Goal: Task Accomplishment & Management: Complete application form

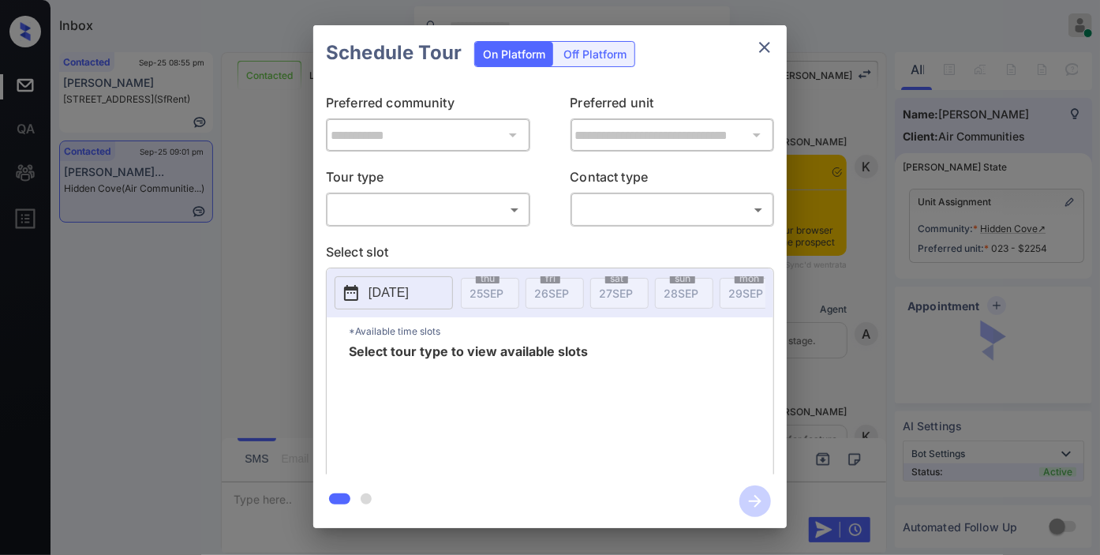
scroll to position [2196, 0]
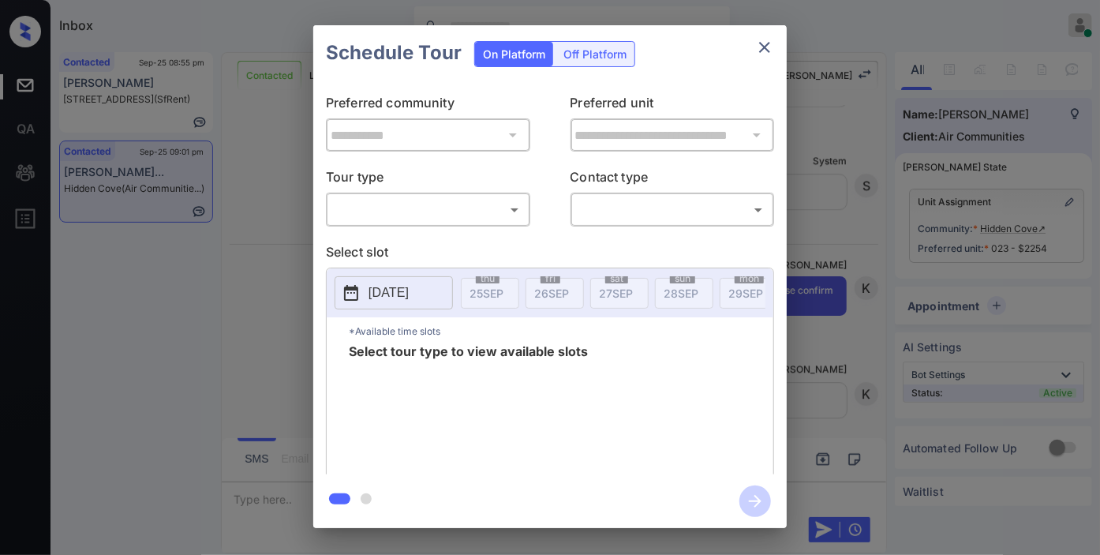
click at [888, 308] on div "**********" at bounding box center [550, 276] width 1100 height 553
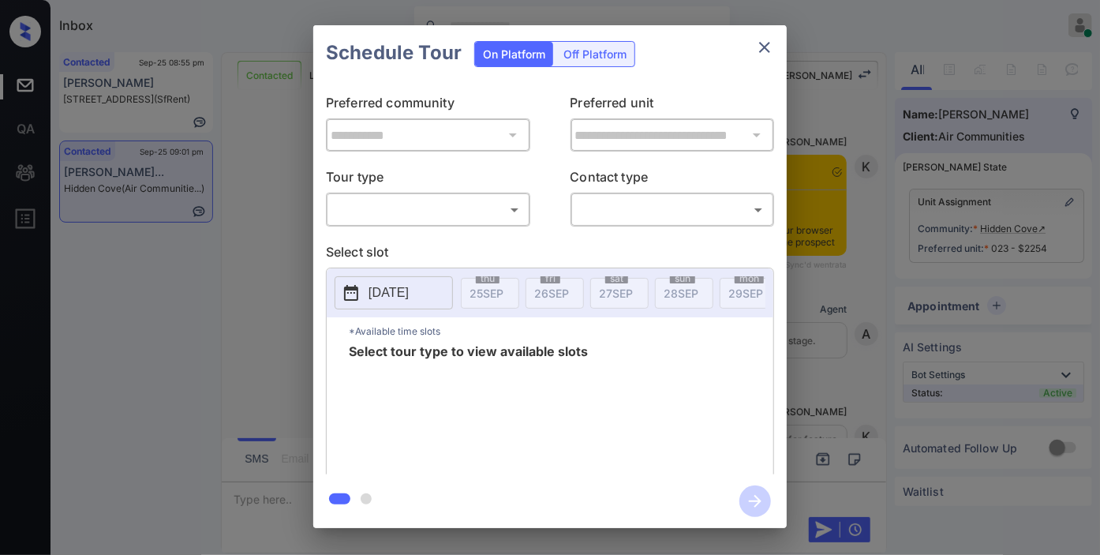
scroll to position [1486, 0]
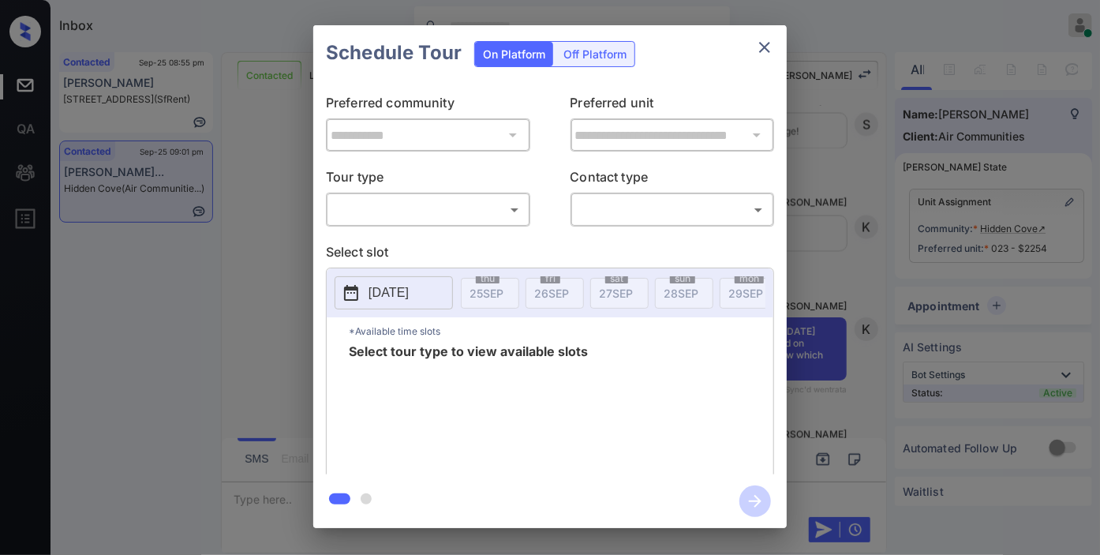
click at [480, 216] on body "Inbox Jezcil Usanastre Online Set yourself offline Set yourself on break Profil…" at bounding box center [550, 277] width 1100 height 555
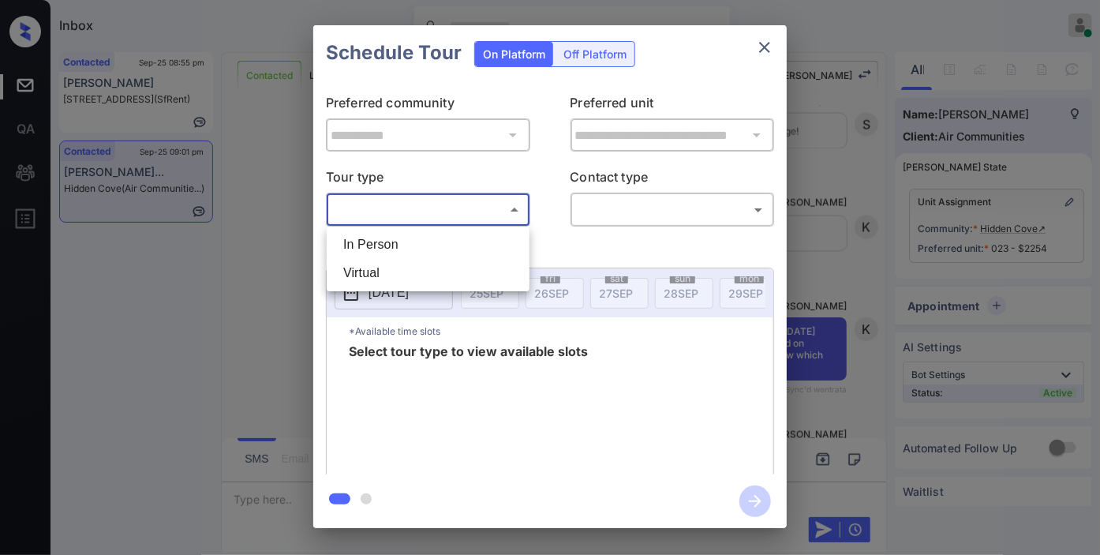
drag, startPoint x: 463, startPoint y: 245, endPoint x: 492, endPoint y: 237, distance: 30.2
click at [463, 245] on li "In Person" at bounding box center [428, 244] width 195 height 28
type input "********"
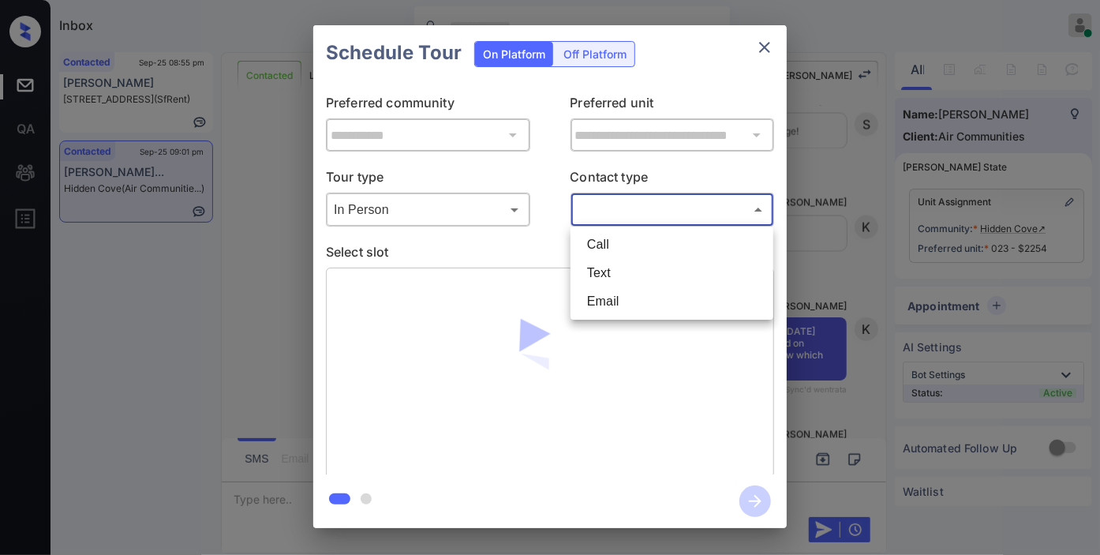
click at [600, 219] on body "Inbox Jezcil Usanastre Online Set yourself offline Set yourself on break Profil…" at bounding box center [550, 277] width 1100 height 555
click at [609, 271] on li "Text" at bounding box center [671, 273] width 195 height 28
type input "****"
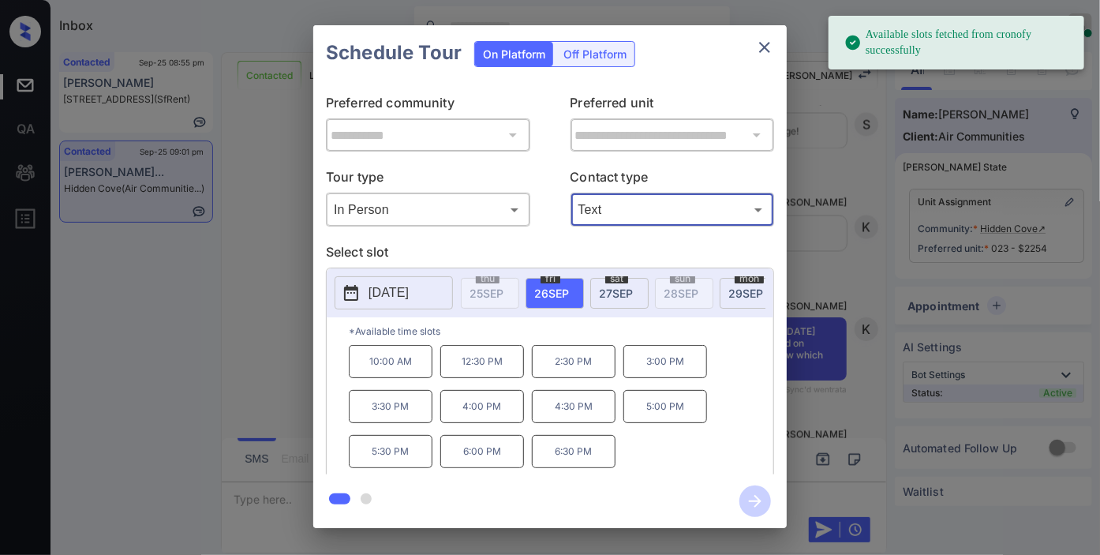
click at [618, 301] on div "sat 27 SEP" at bounding box center [619, 293] width 58 height 31
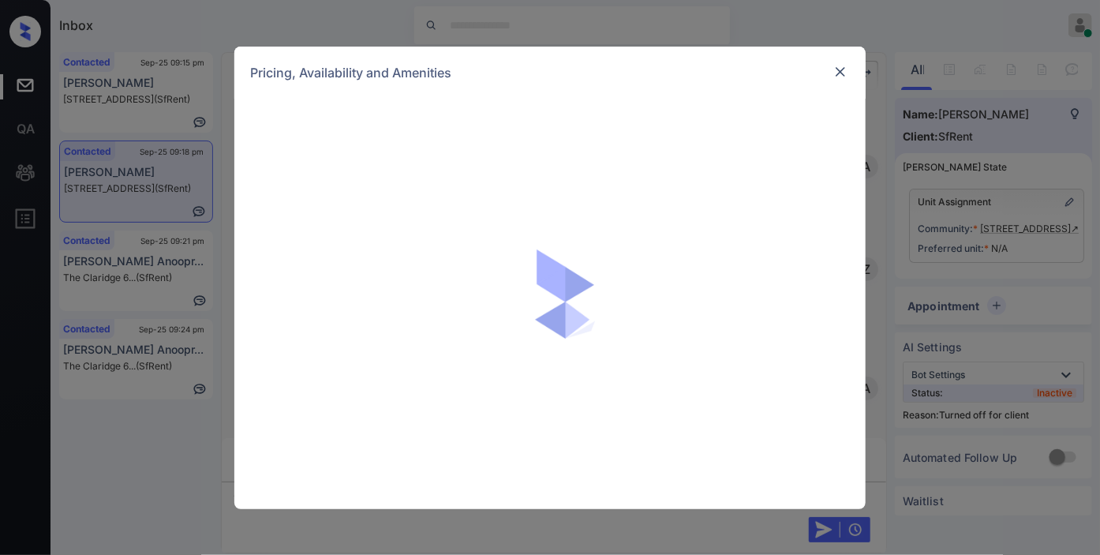
scroll to position [3045, 0]
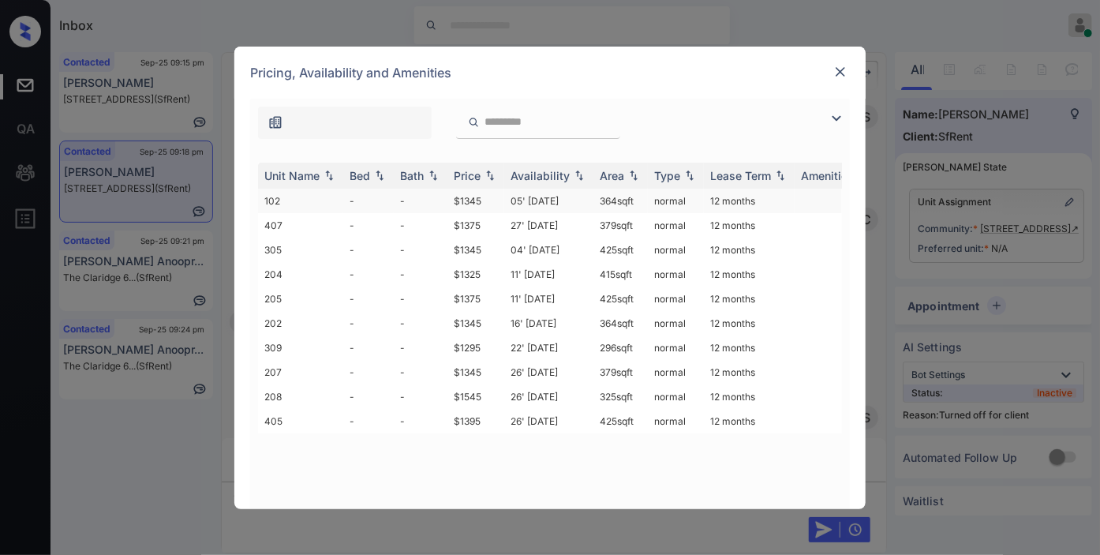
click at [492, 203] on td "$1345" at bounding box center [475, 201] width 57 height 24
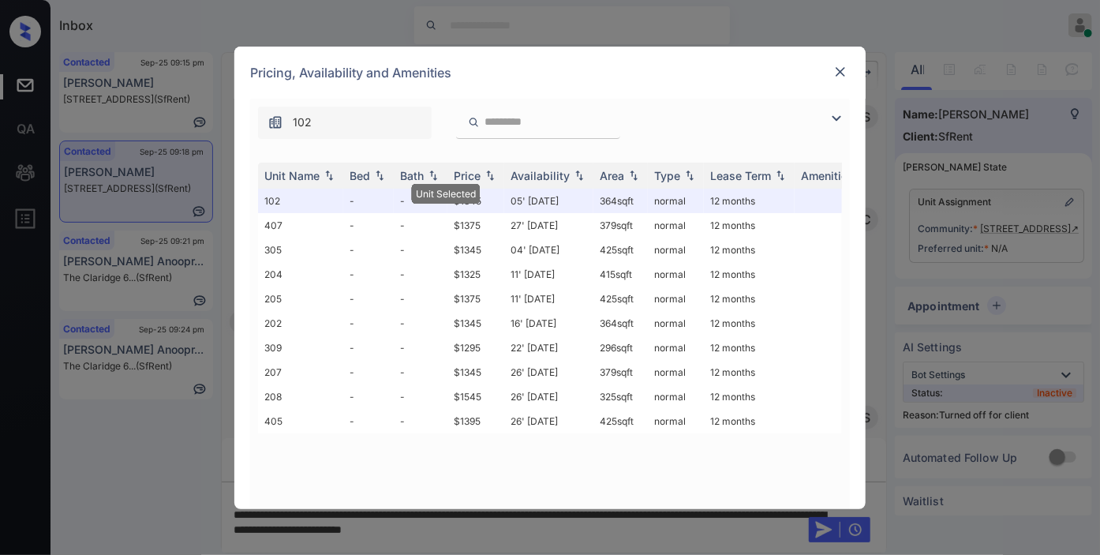
click at [835, 69] on img at bounding box center [840, 72] width 16 height 16
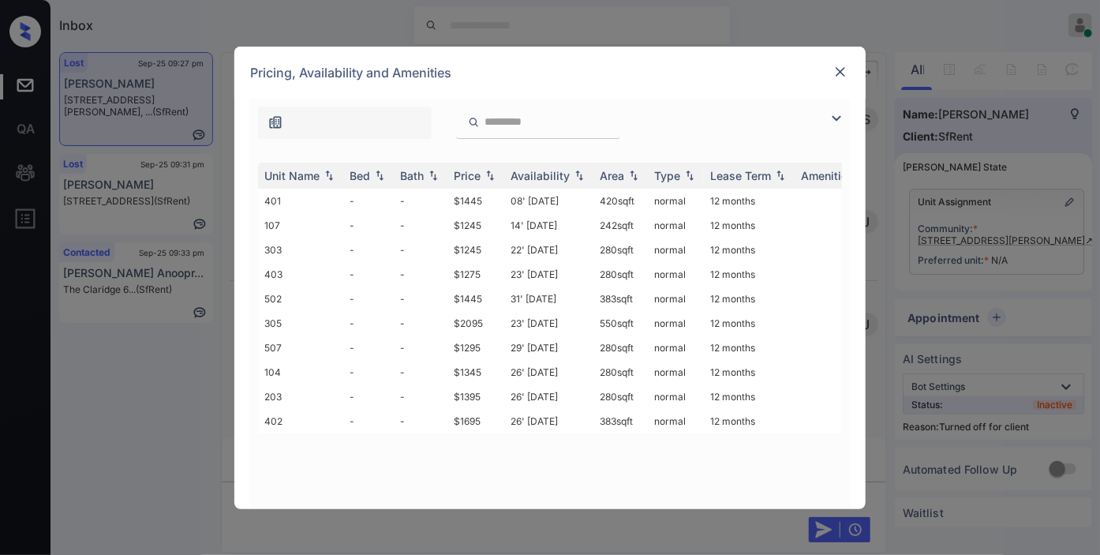
scroll to position [8123, 0]
click at [837, 122] on img at bounding box center [836, 118] width 19 height 19
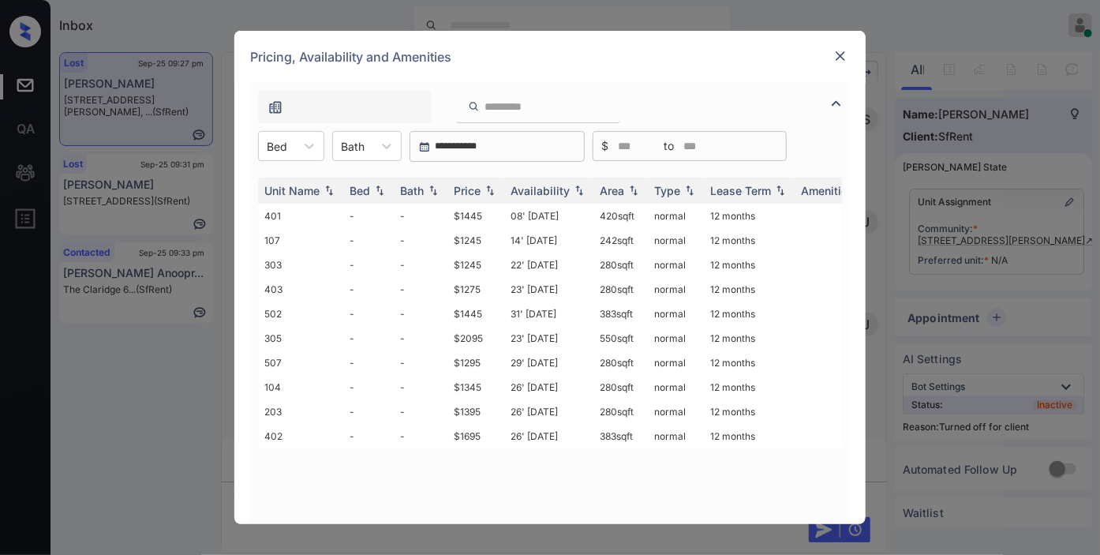
drag, startPoint x: 289, startPoint y: 141, endPoint x: 294, endPoint y: 162, distance: 21.8
click at [290, 141] on div "Bed" at bounding box center [277, 146] width 36 height 23
click at [481, 229] on td "$1245" at bounding box center [475, 240] width 57 height 24
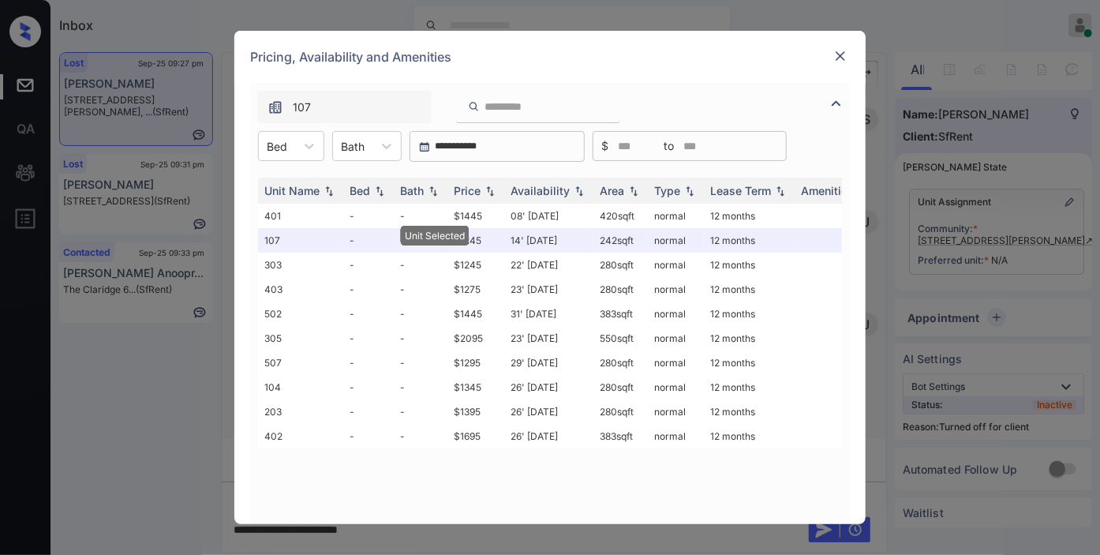
click at [834, 50] on img at bounding box center [840, 56] width 16 height 16
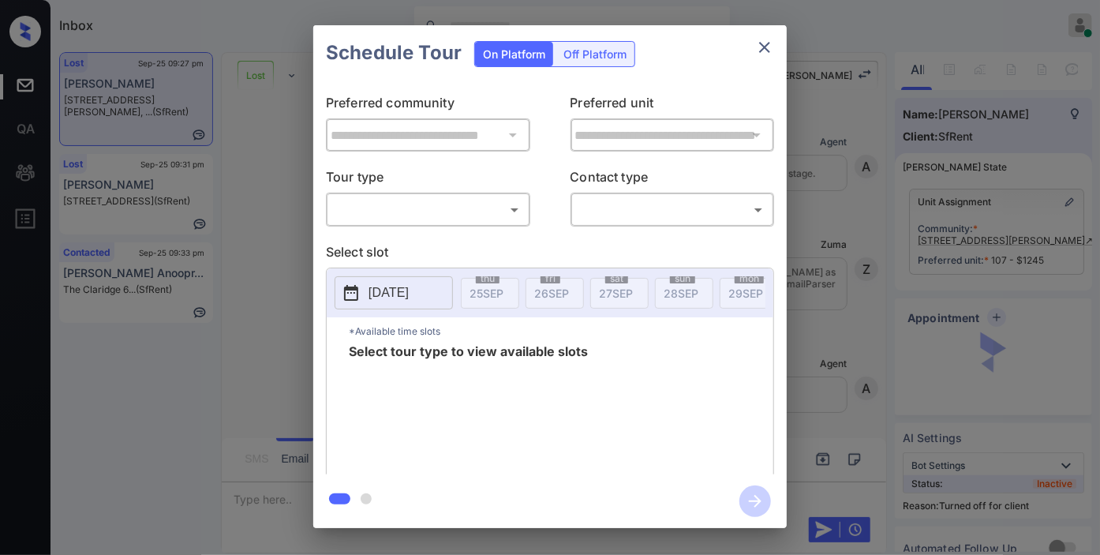
scroll to position [8123, 0]
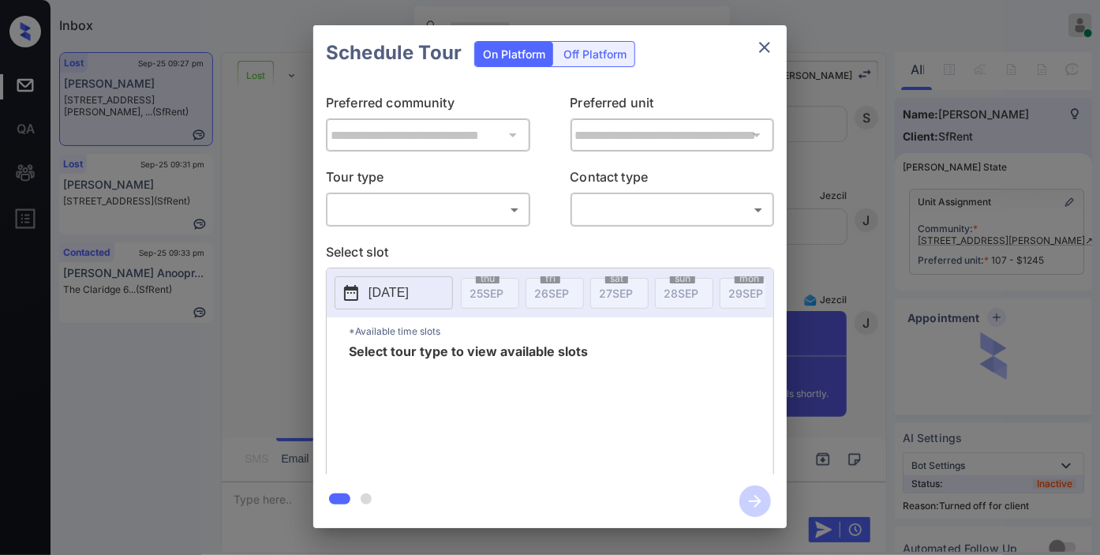
click at [614, 54] on div "Off Platform" at bounding box center [594, 54] width 79 height 24
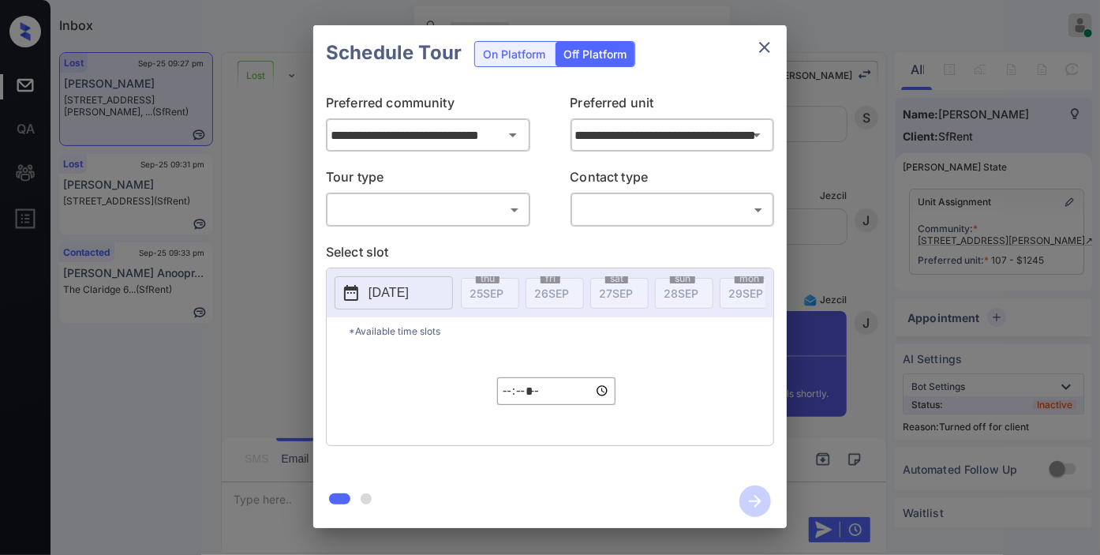
click at [424, 224] on div "​ ​" at bounding box center [428, 209] width 204 height 34
click at [431, 209] on body "Inbox Jezcil Usanastre Online Set yourself offline Set yourself on break Profil…" at bounding box center [550, 277] width 1100 height 555
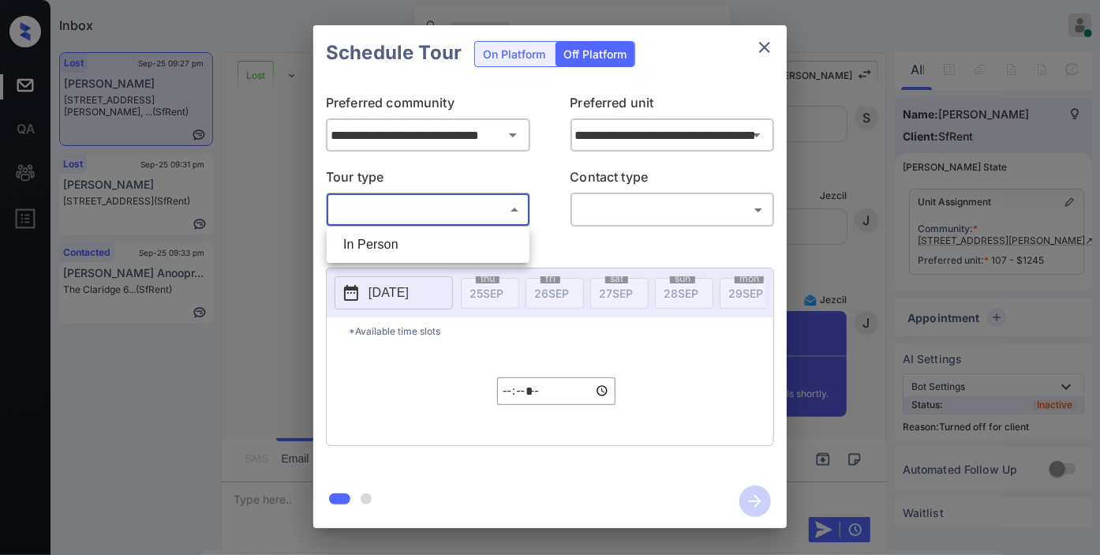
click at [432, 243] on li "In Person" at bounding box center [428, 244] width 195 height 28
type input "********"
click at [591, 203] on body "Inbox Jezcil Usanastre Online Set yourself offline Set yourself on break Profil…" at bounding box center [550, 277] width 1100 height 555
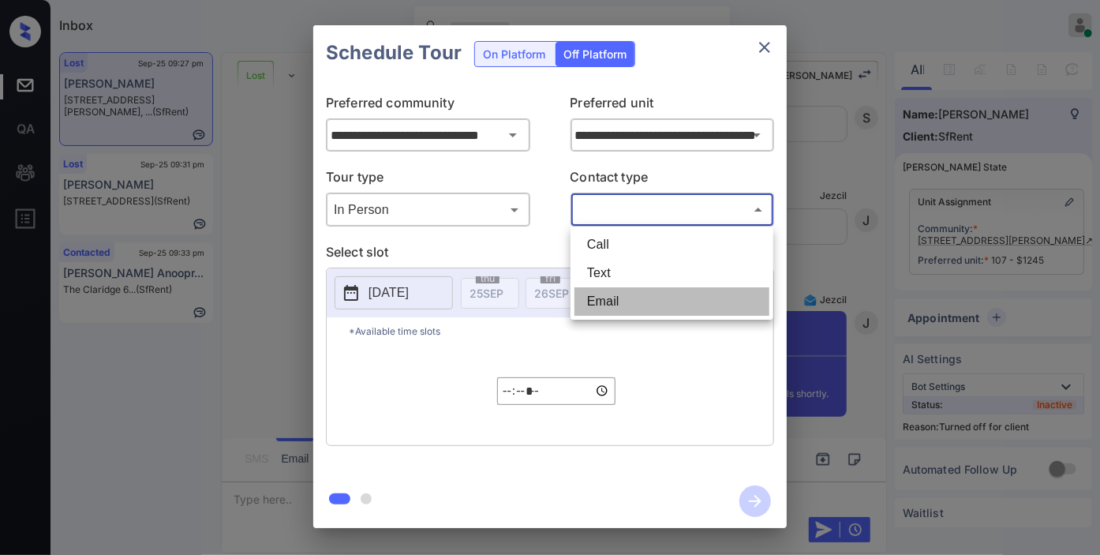
click at [596, 293] on li "Email" at bounding box center [671, 301] width 195 height 28
type input "*****"
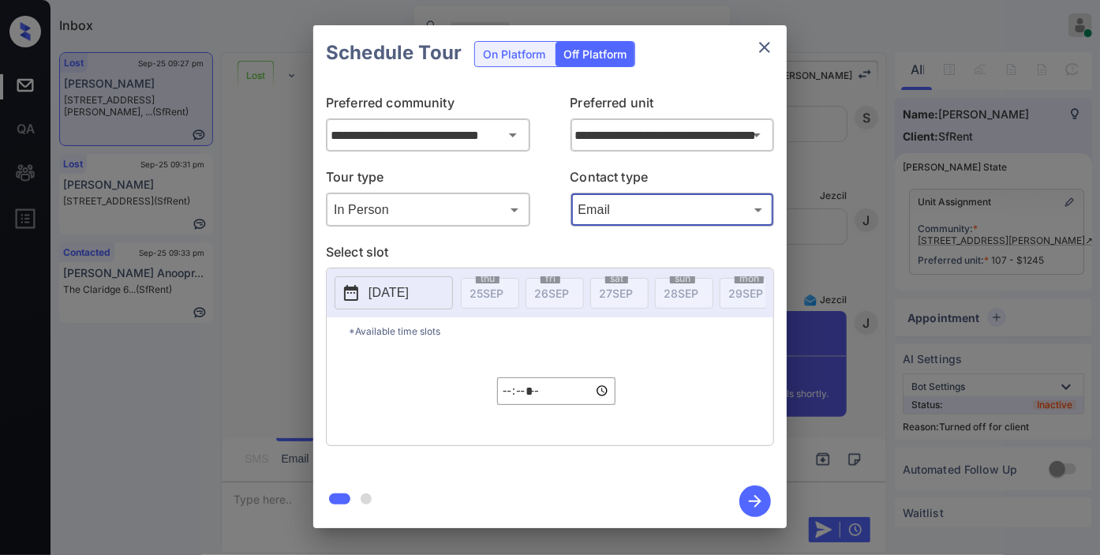
click at [398, 280] on button "[DATE]" at bounding box center [393, 292] width 118 height 33
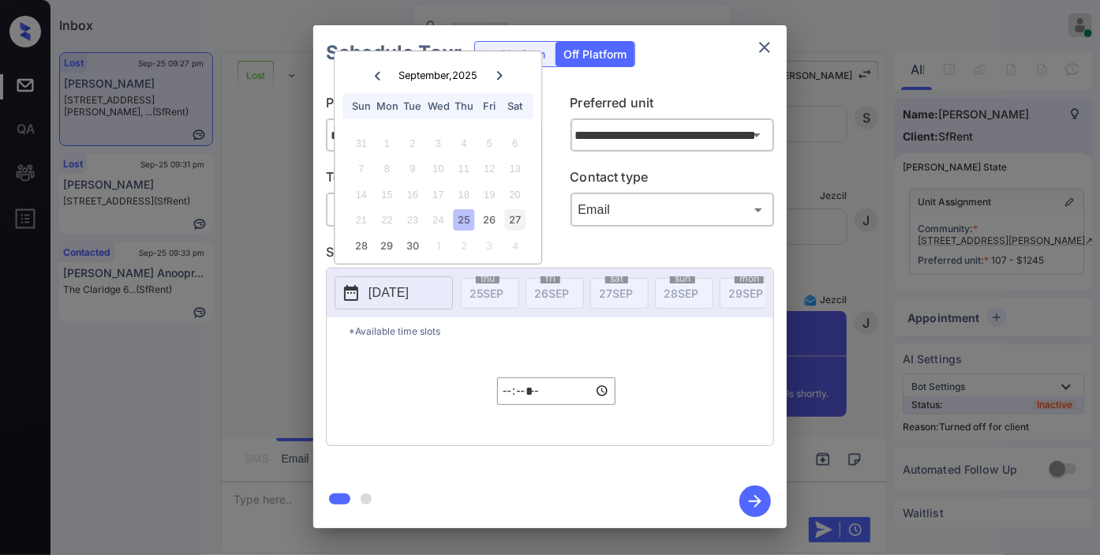
click at [514, 223] on div "27" at bounding box center [514, 219] width 21 height 21
click at [509, 404] on input "*****" at bounding box center [556, 391] width 118 height 28
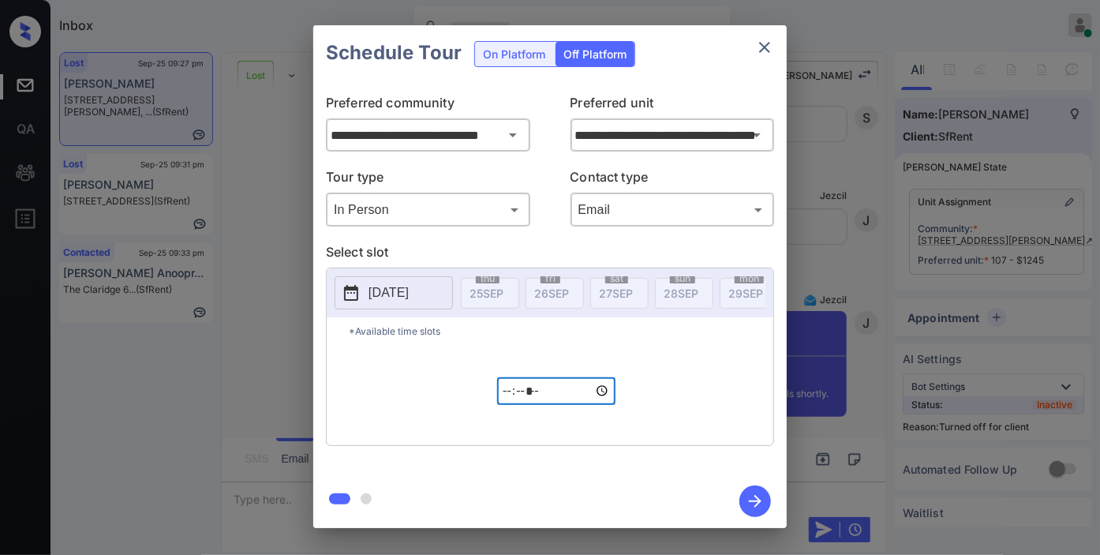
type input "*****"
click at [761, 494] on icon "button" at bounding box center [755, 501] width 32 height 32
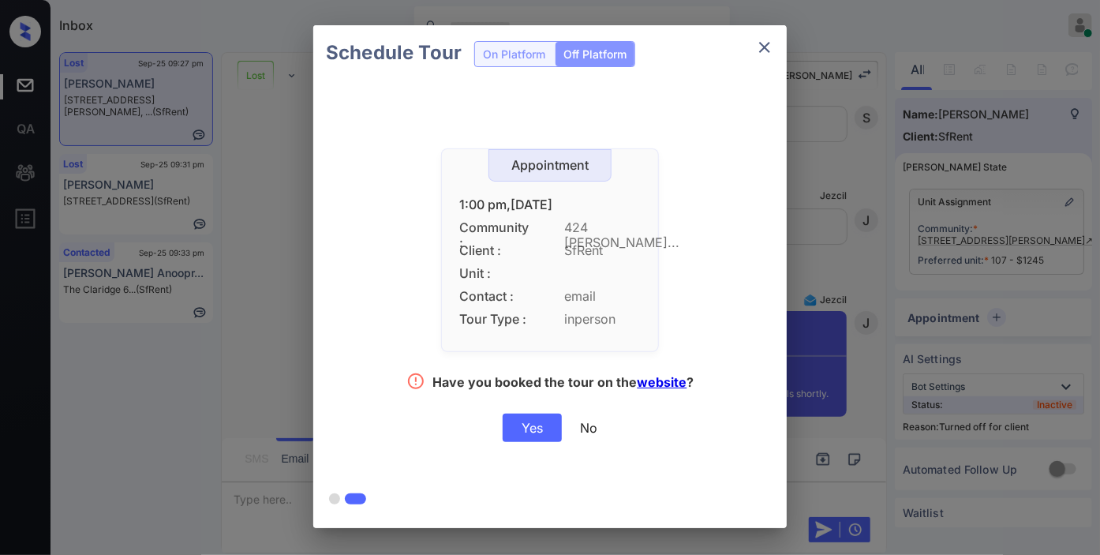
click at [527, 422] on div "Yes" at bounding box center [531, 427] width 59 height 28
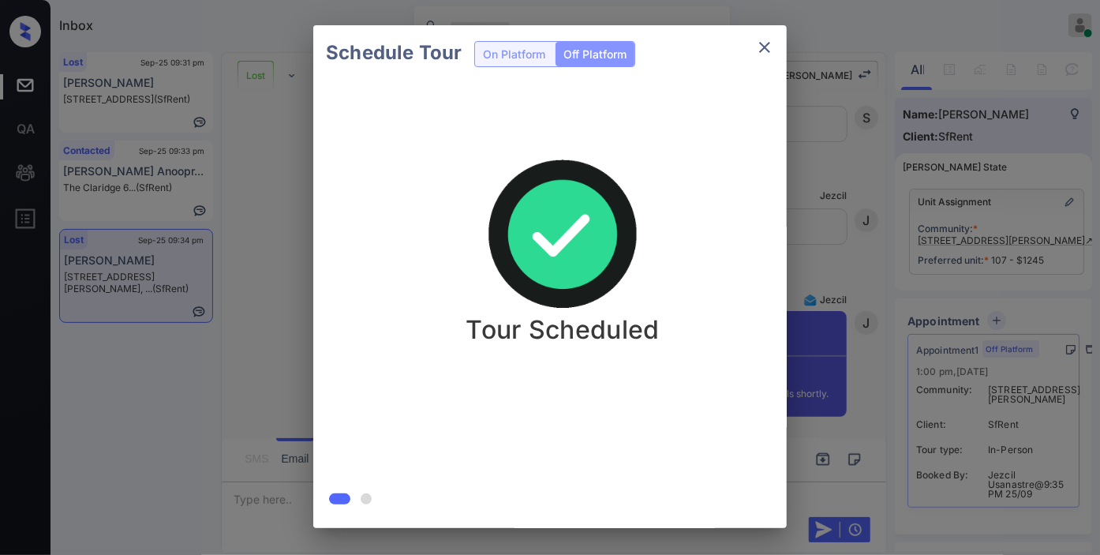
click at [240, 248] on div "Schedule Tour On Platform Off Platform Tour Scheduled" at bounding box center [550, 276] width 1100 height 553
